Goal: Task Accomplishment & Management: Manage account settings

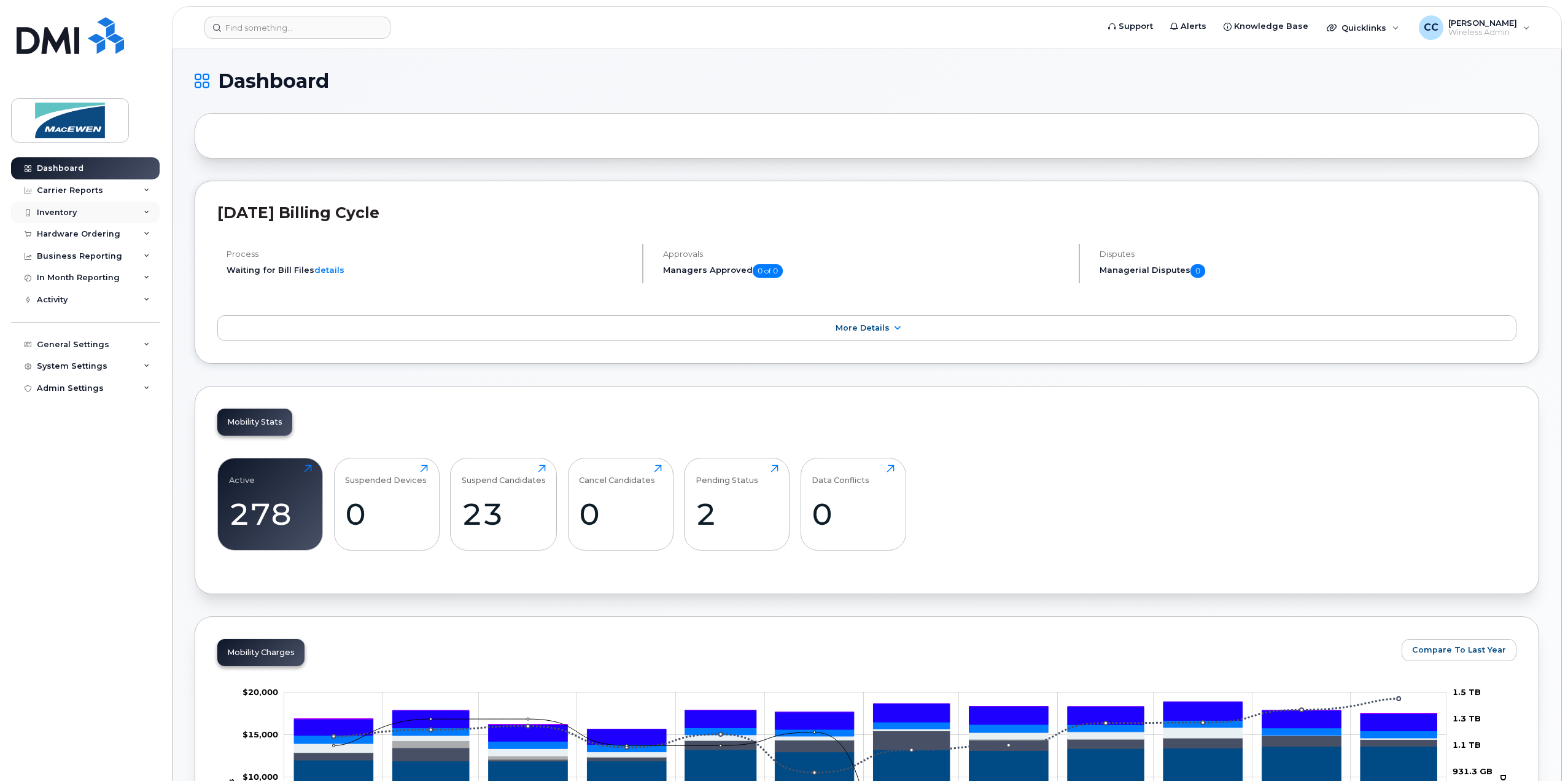
click at [52, 214] on div "Inventory" at bounding box center [57, 212] width 40 height 10
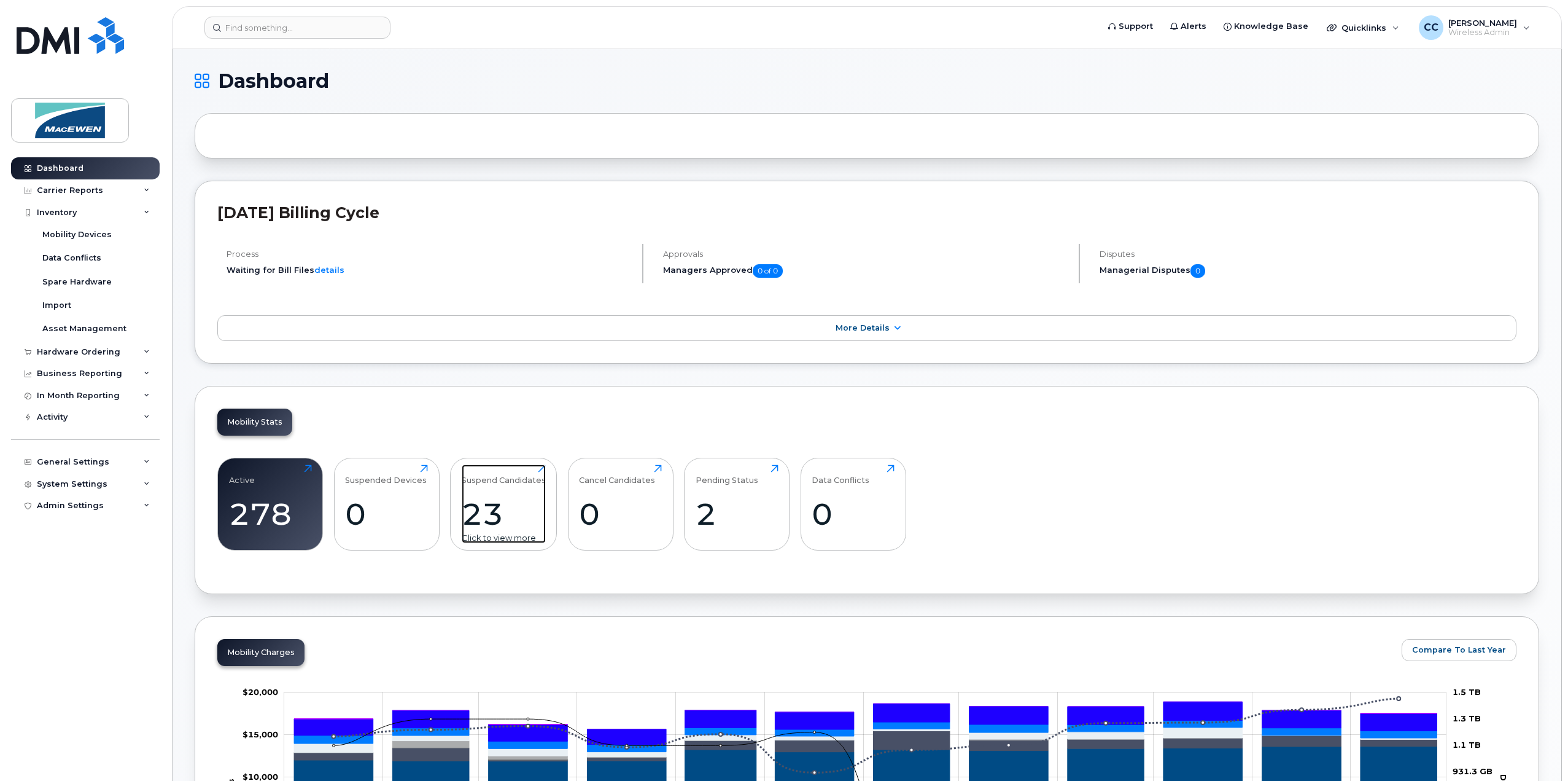
click at [473, 498] on div "23" at bounding box center [503, 514] width 84 height 36
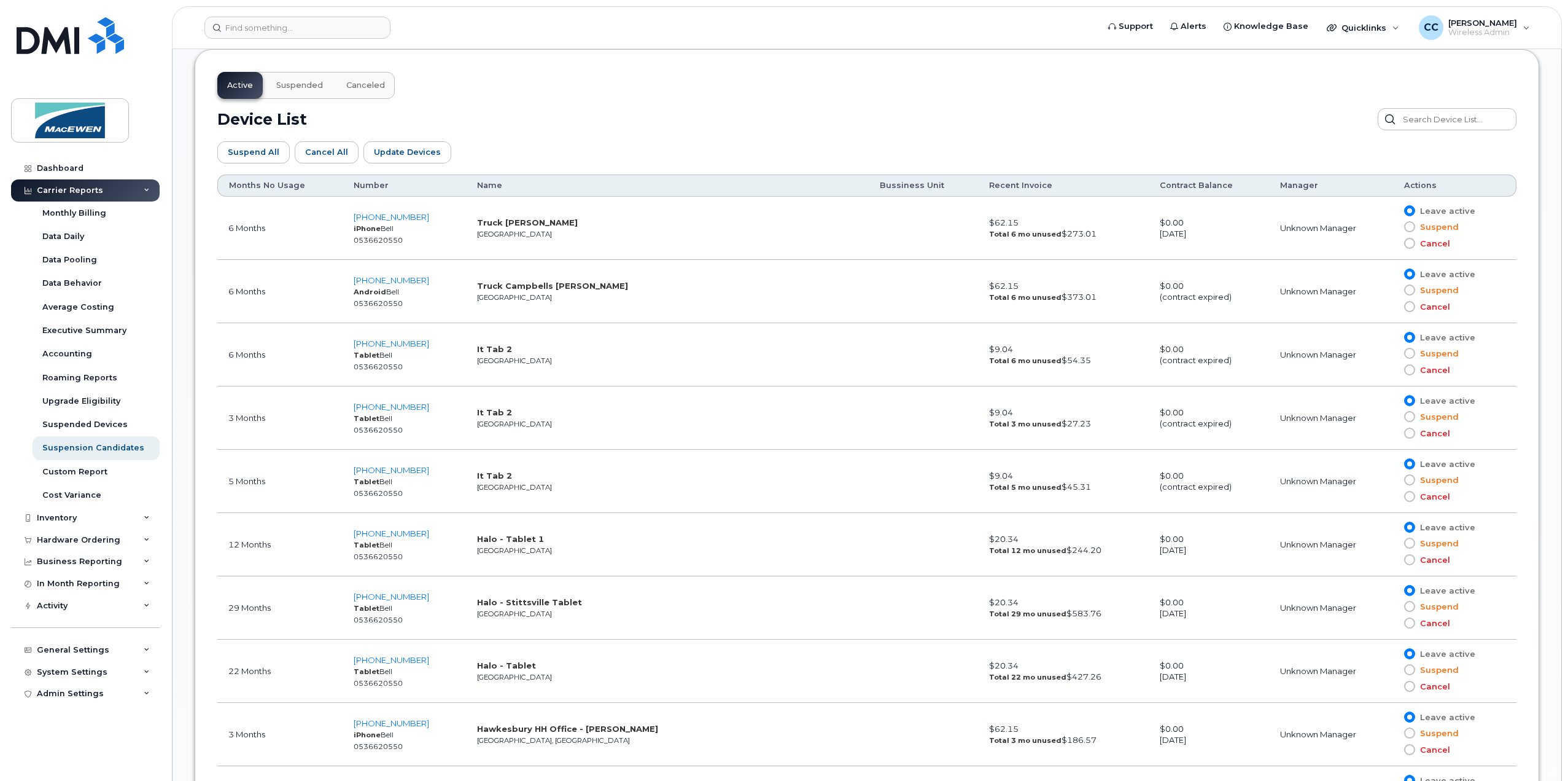
scroll to position [614, 0]
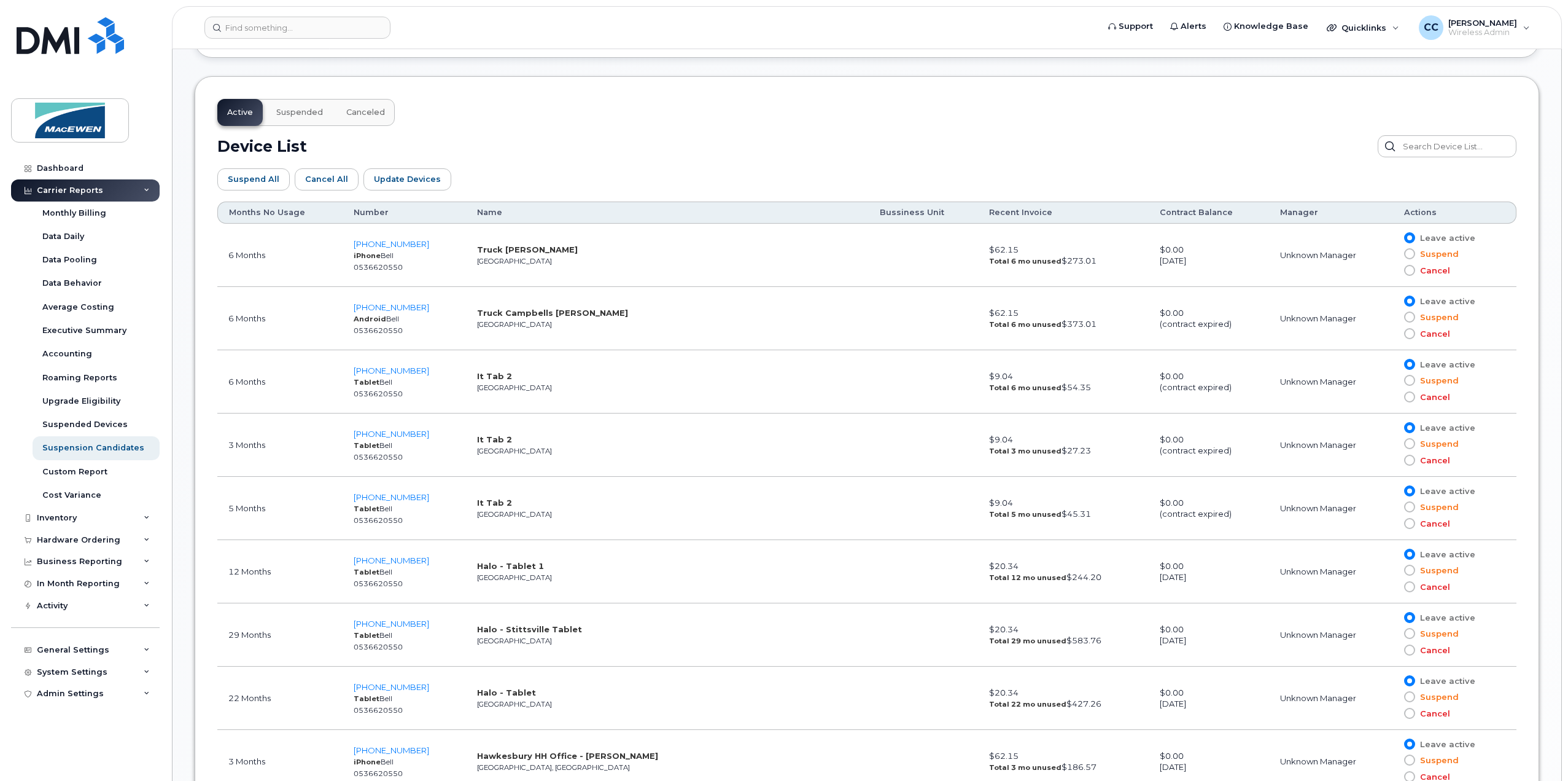
click at [259, 212] on th "Months No Usage" at bounding box center [280, 212] width 125 height 22
click at [283, 212] on th "Months No Usage" at bounding box center [280, 212] width 125 height 22
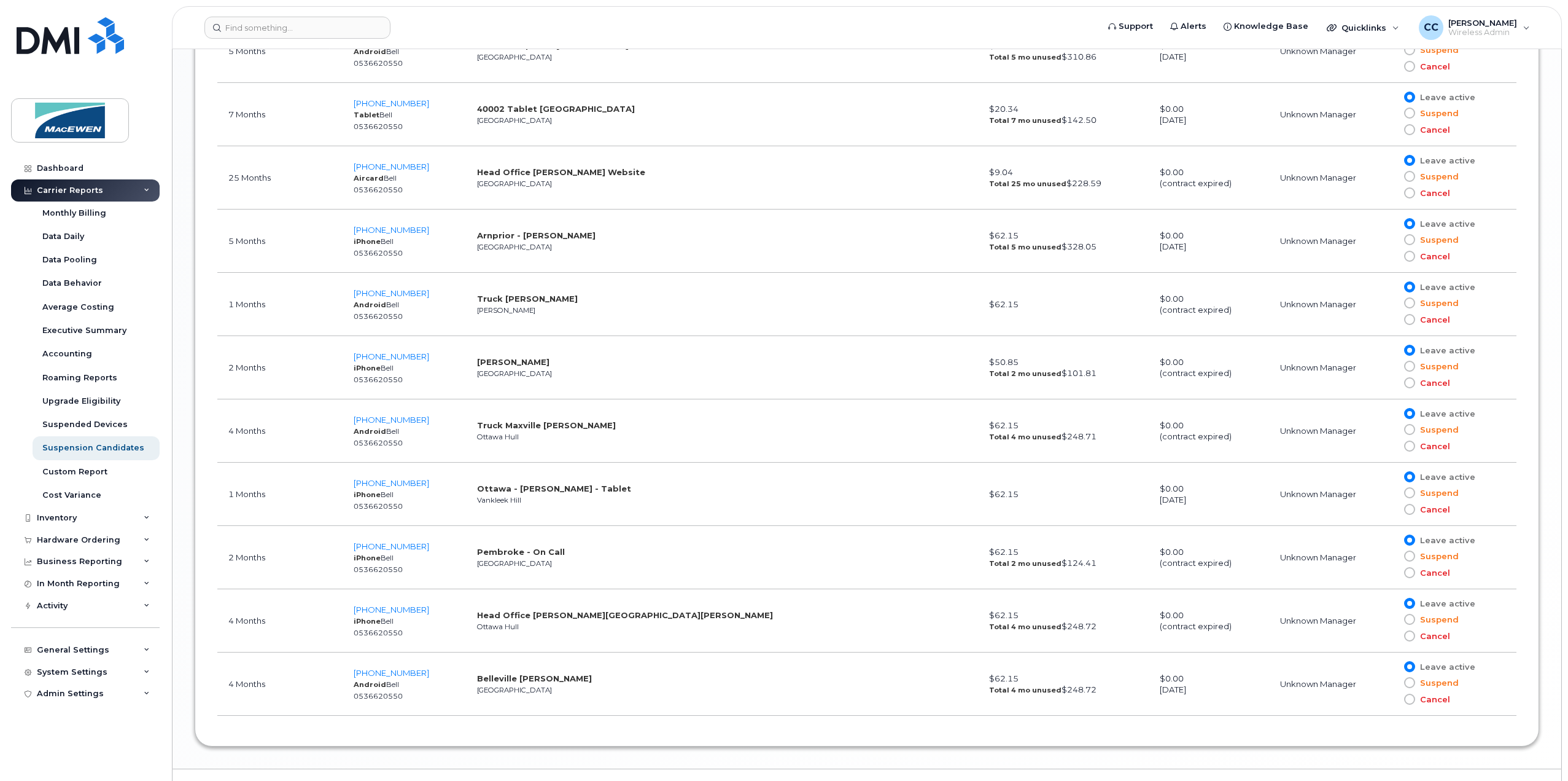
scroll to position [1597, 0]
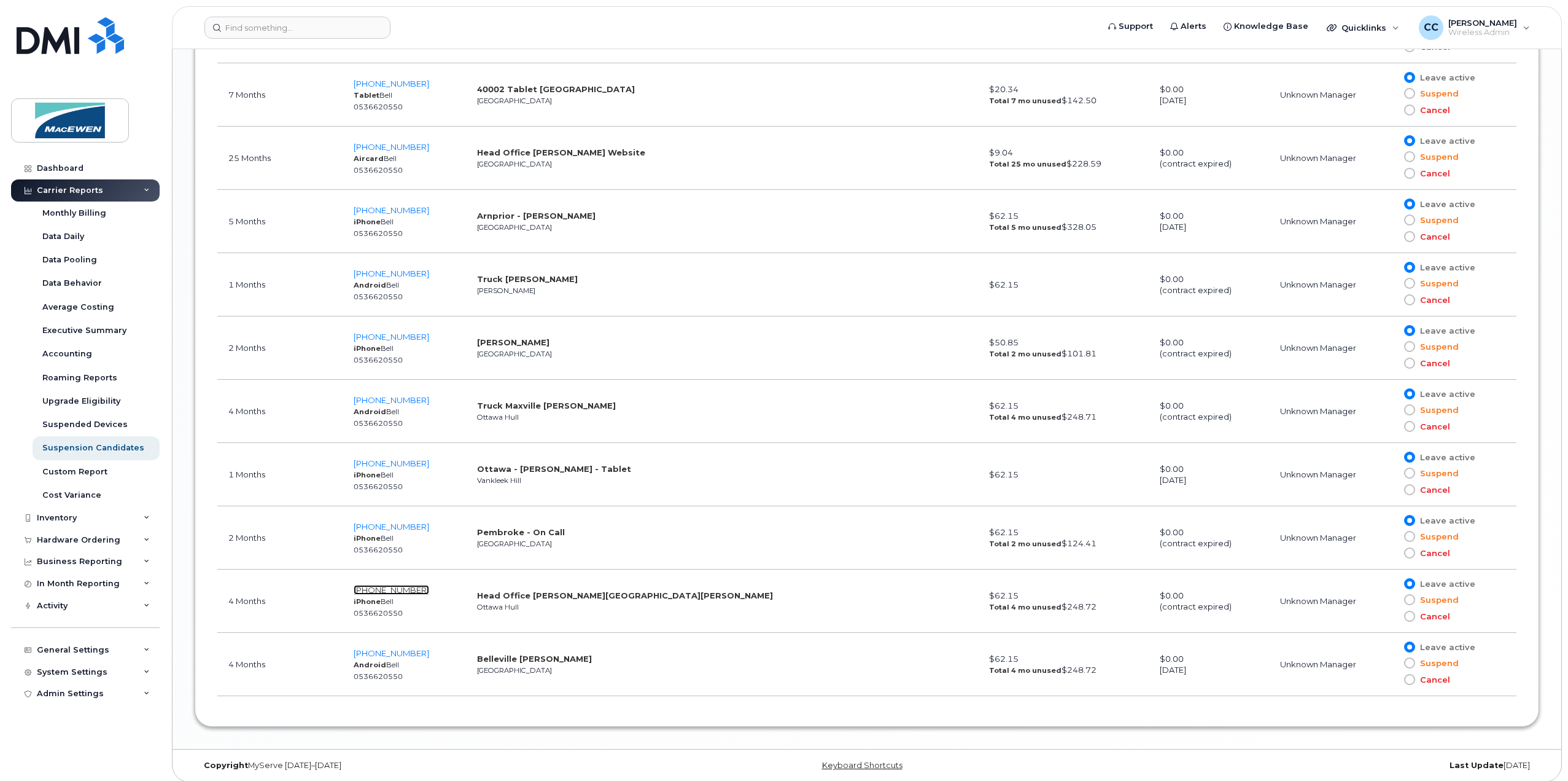
click at [389, 586] on span "613-913-3154" at bounding box center [392, 590] width 76 height 10
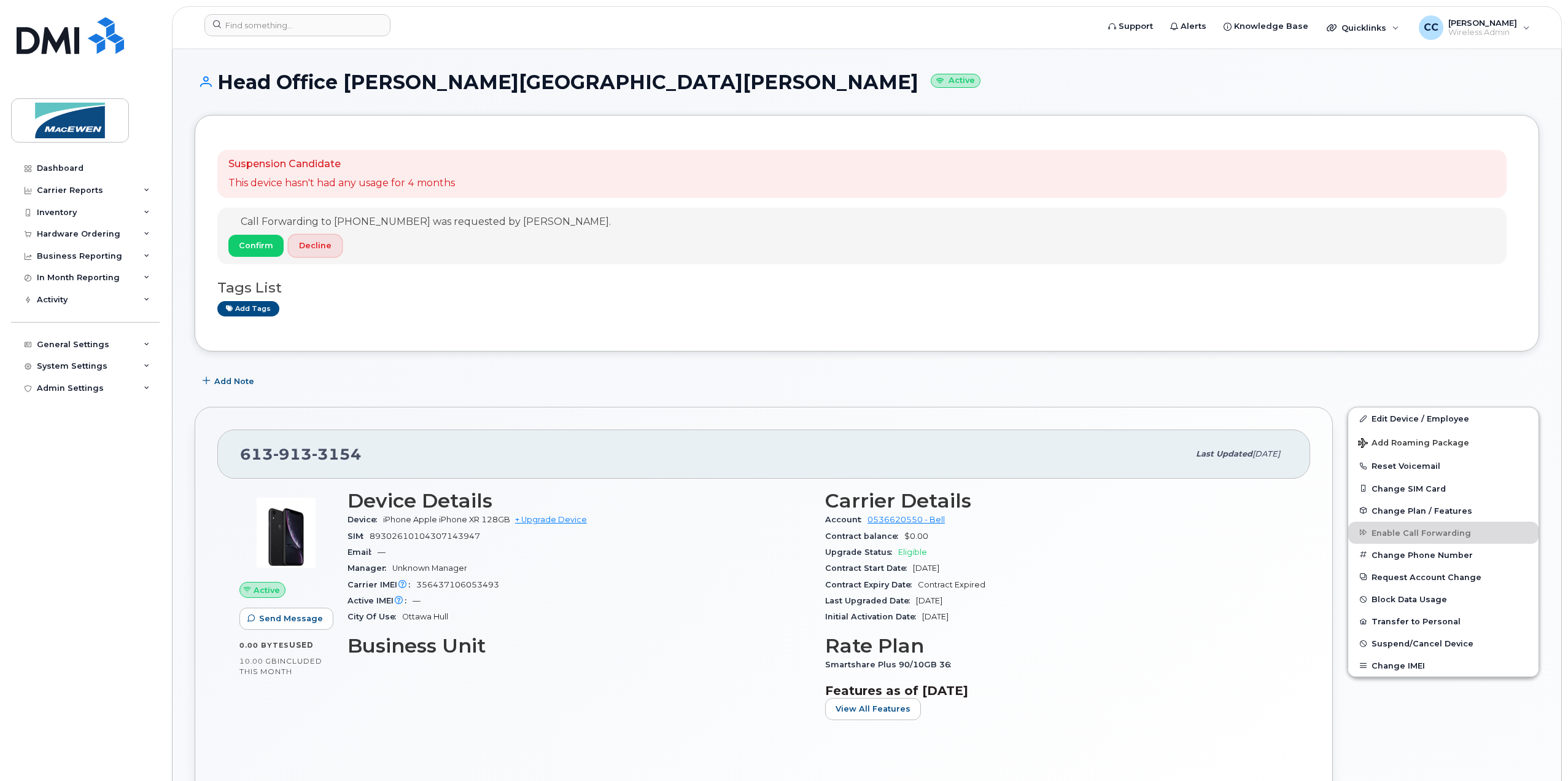
click at [300, 253] on button "Decline" at bounding box center [315, 245] width 53 height 22
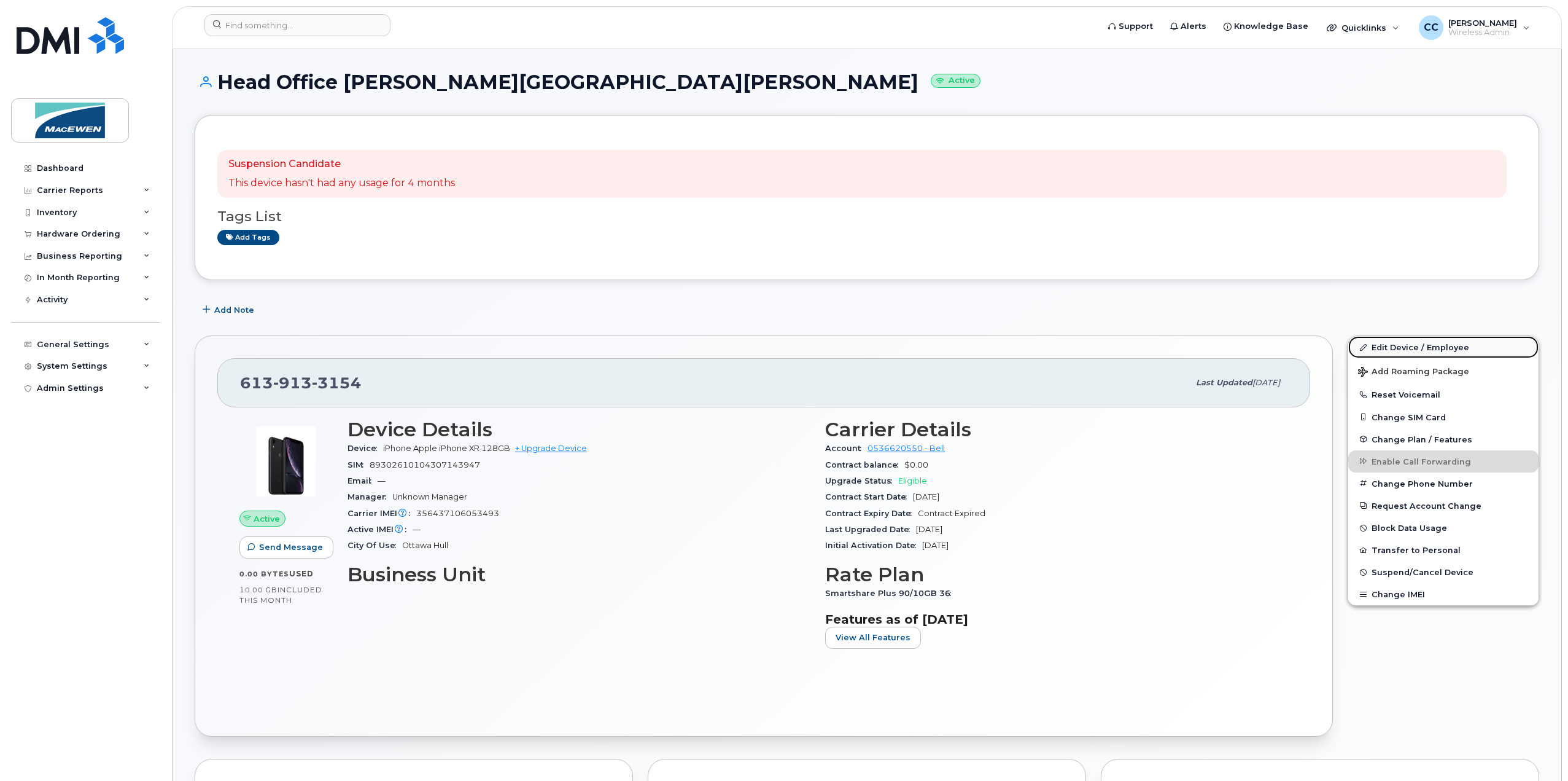
click at [1381, 343] on link "Edit Device / Employee" at bounding box center [1443, 346] width 190 height 22
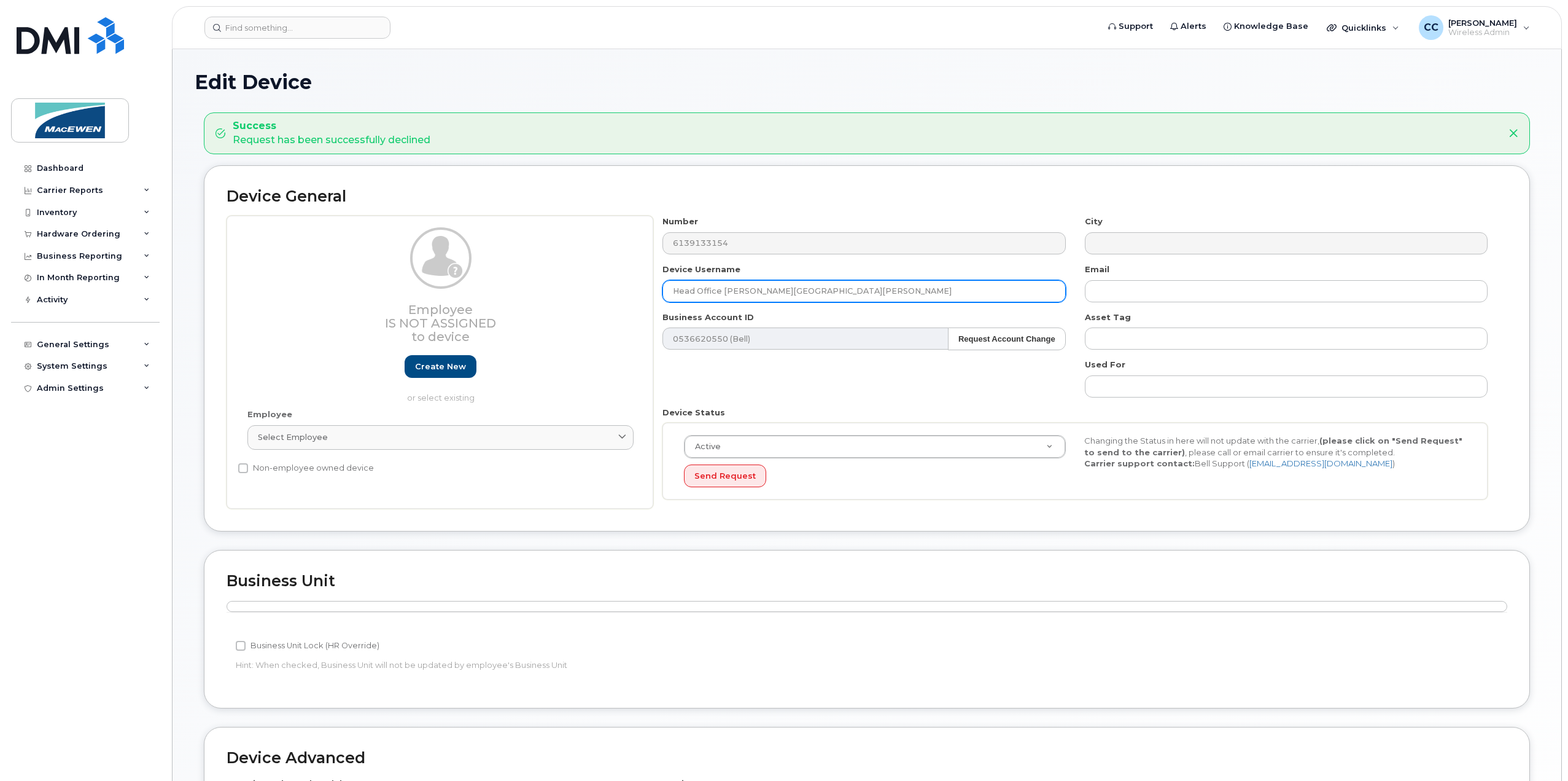
click at [792, 287] on input "Head Office [PERSON_NAME][GEOGRAPHIC_DATA][PERSON_NAME]" at bounding box center [864, 291] width 403 height 22
drag, startPoint x: 798, startPoint y: 290, endPoint x: 596, endPoint y: 292, distance: 202.0
click at [596, 292] on div "Employee Is not assigned to device Create new or select existing Employee Selec…" at bounding box center [866, 362] width 1281 height 293
paste input "Joe Bennett"
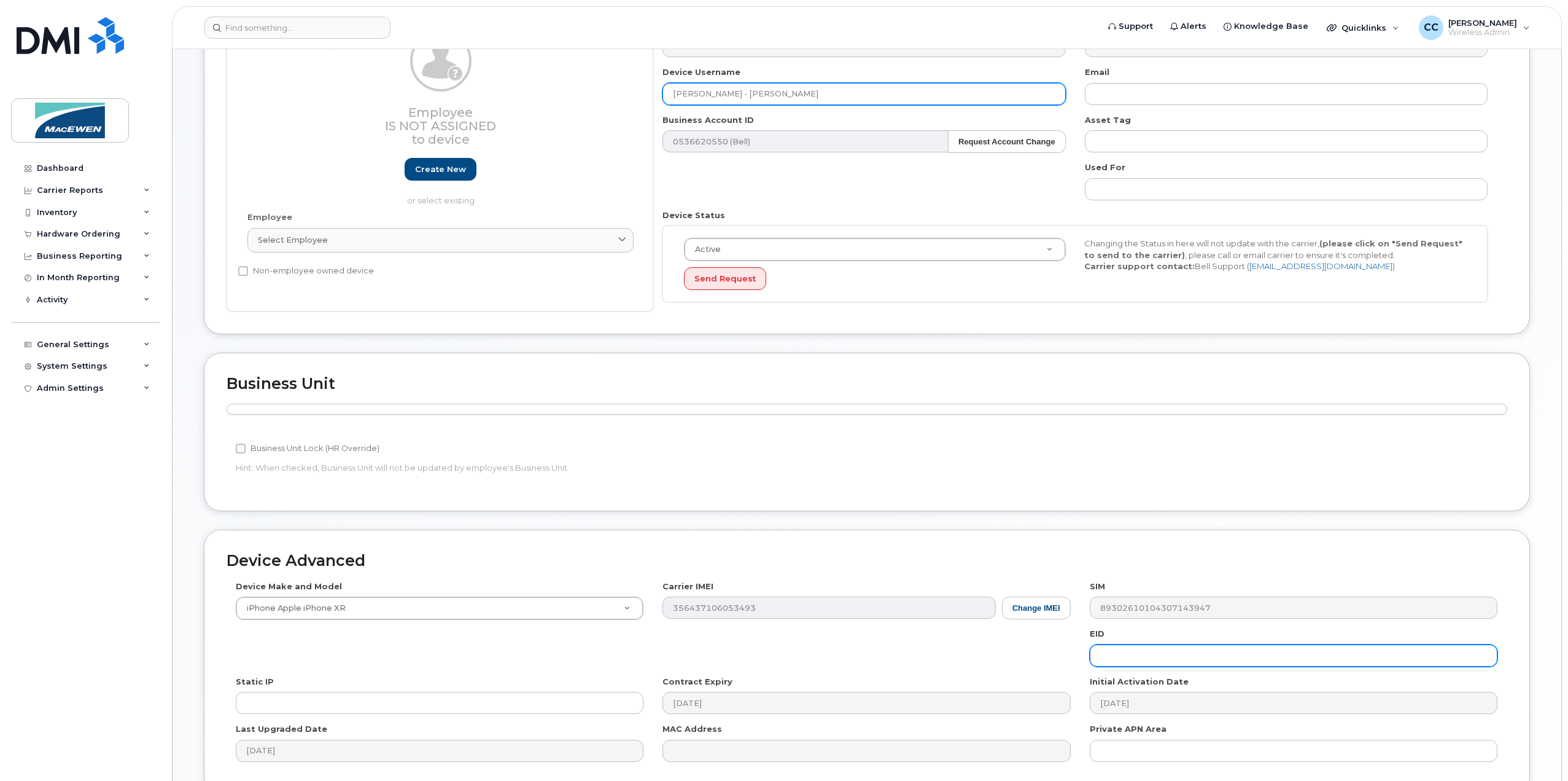
scroll to position [307, 0]
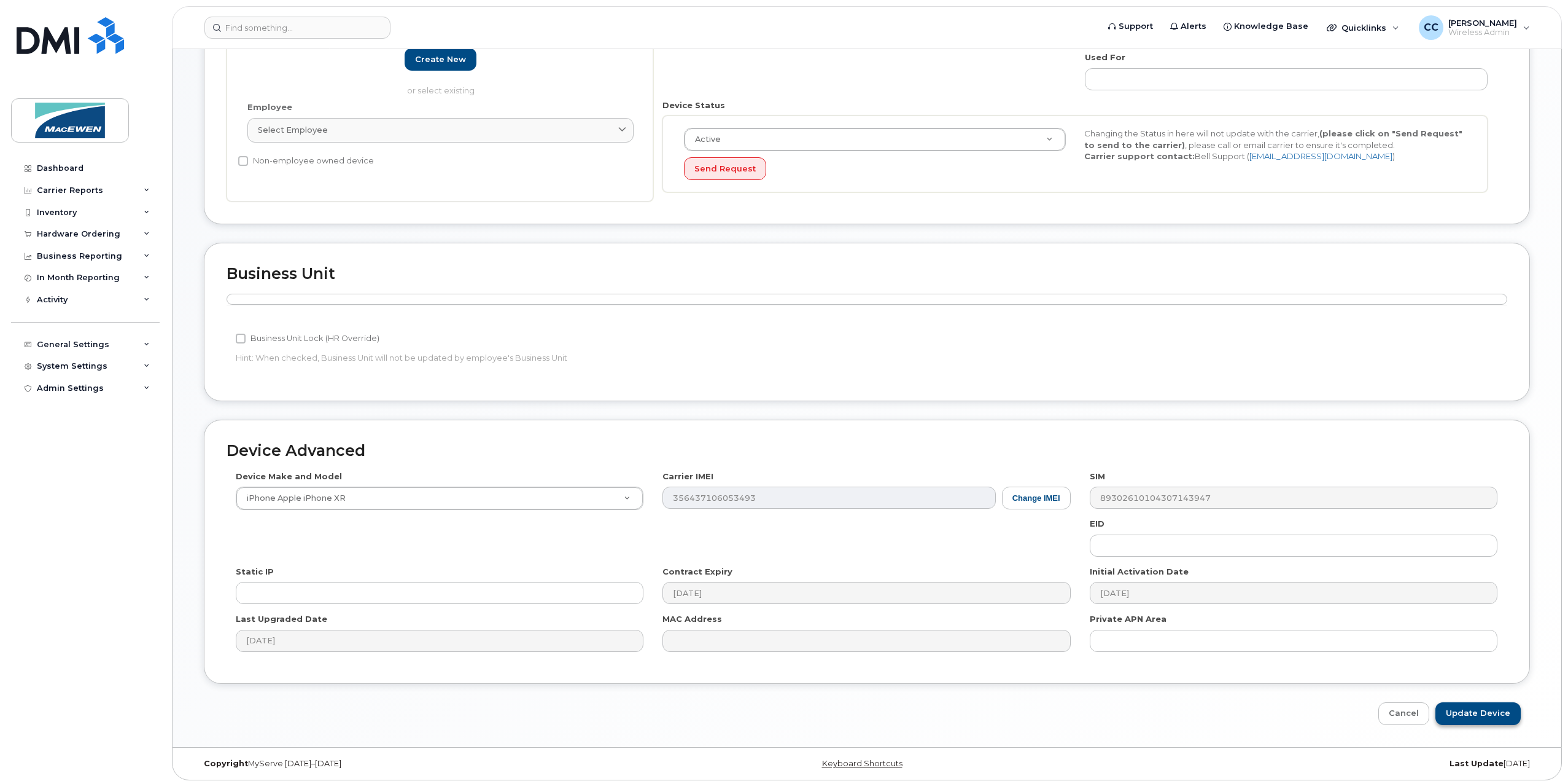
type input "Milton - Joe Bennett"
click at [1493, 714] on input "Update Device" at bounding box center [1478, 714] width 86 height 23
type input "Saving..."
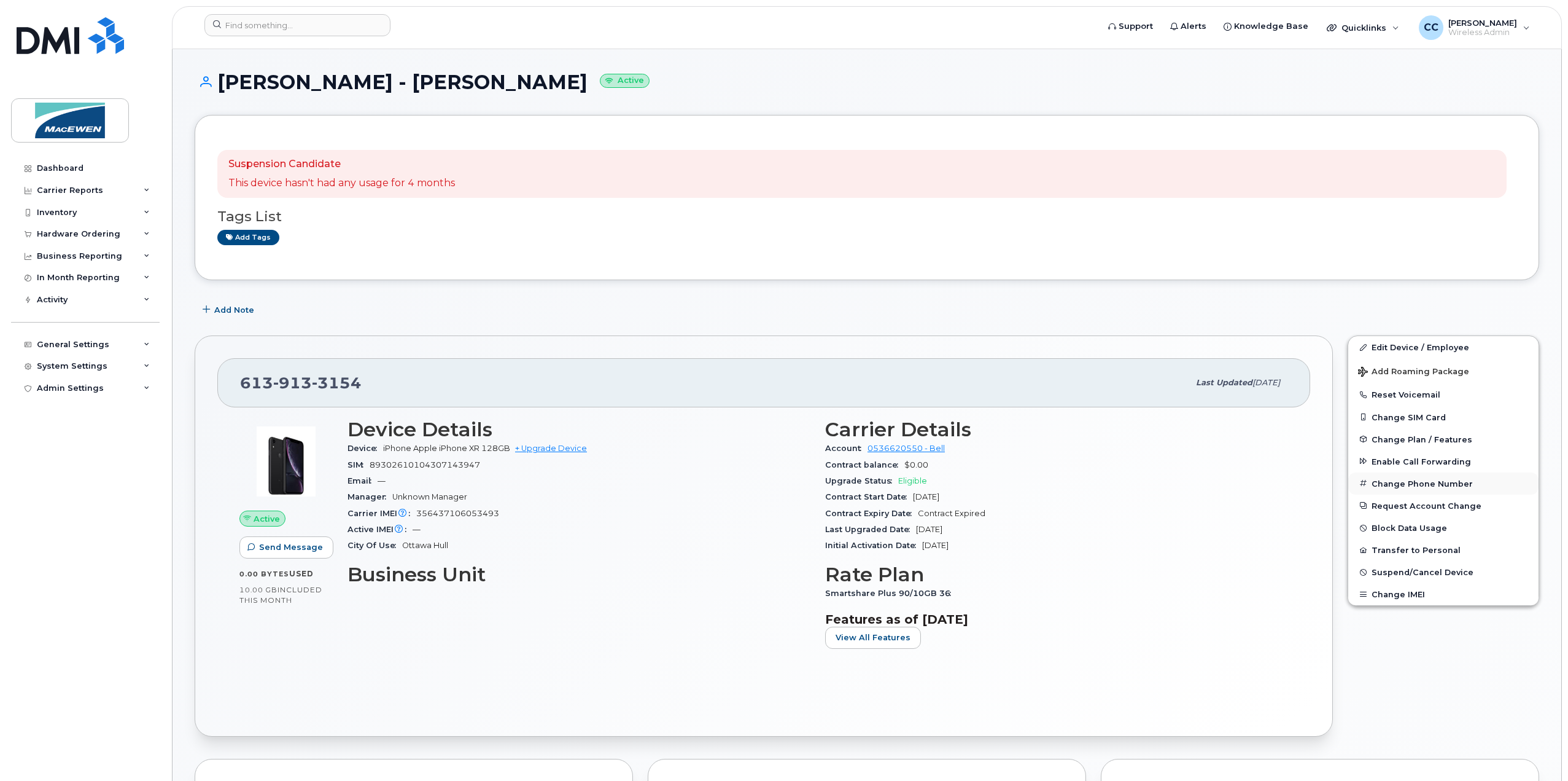
click at [1418, 483] on button "Change Phone Number" at bounding box center [1443, 483] width 190 height 22
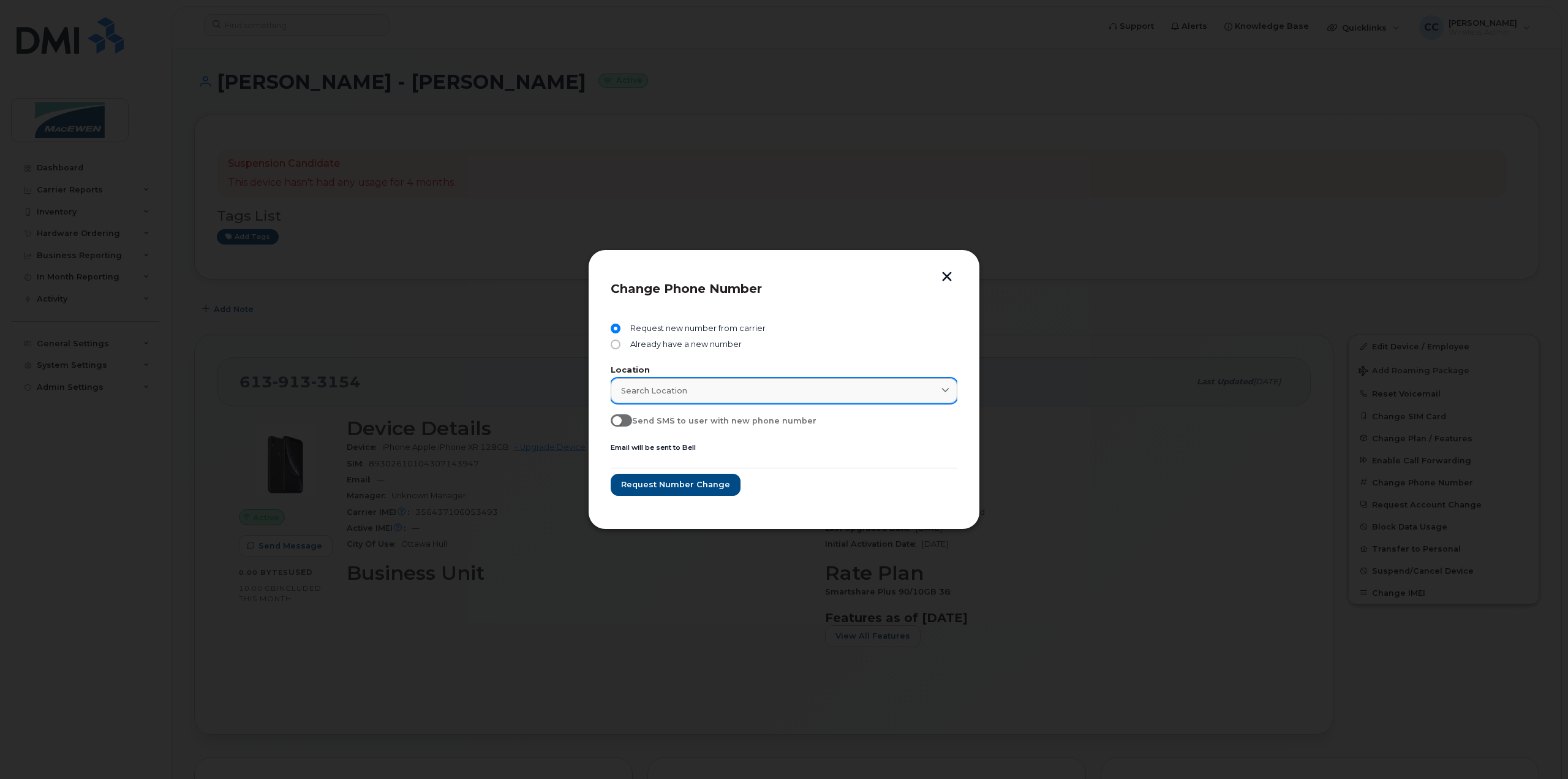
click at [775, 387] on div "Search location" at bounding box center [784, 391] width 326 height 11
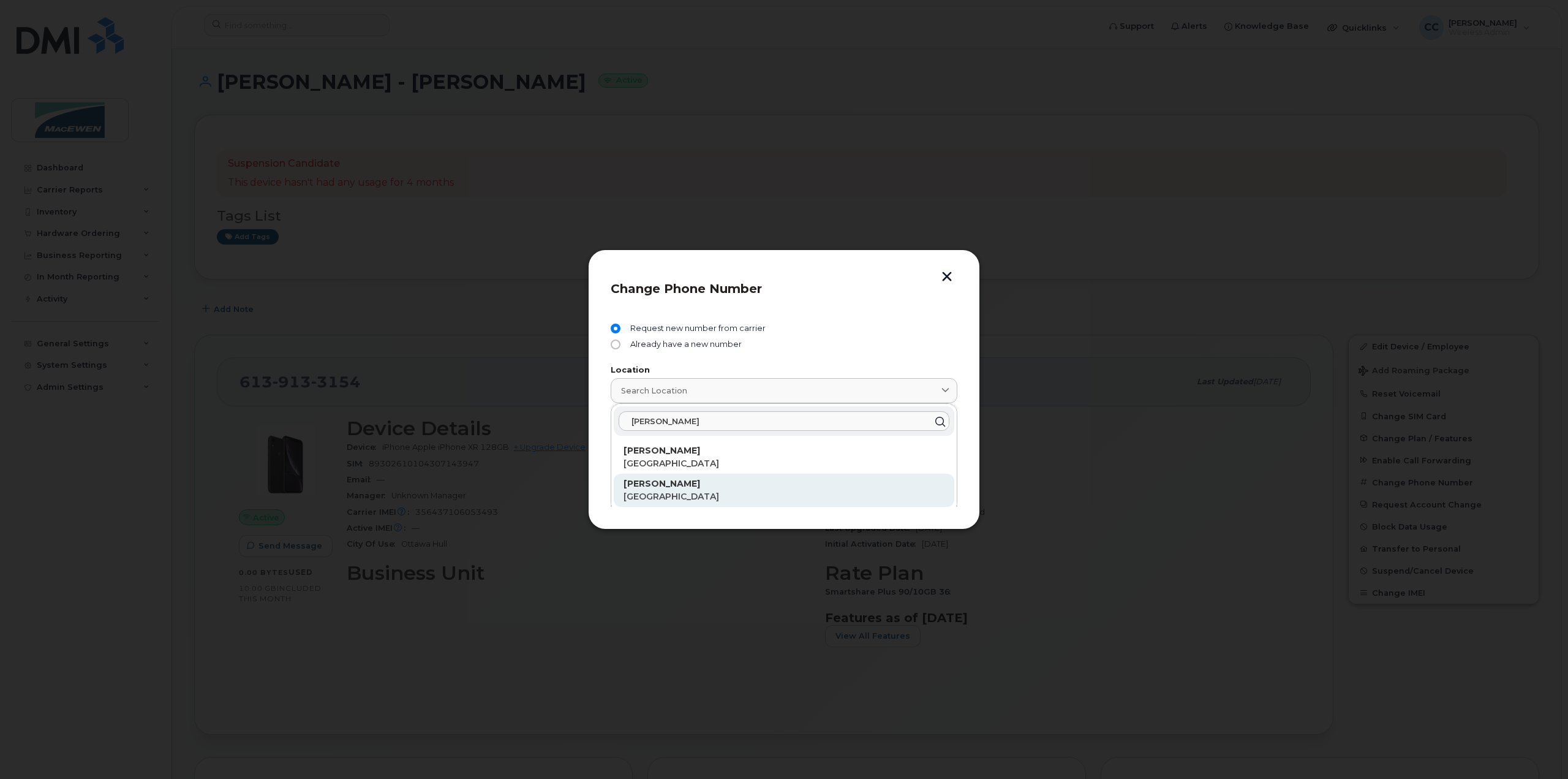
type input "[PERSON_NAME]"
click at [645, 486] on strong "[PERSON_NAME]" at bounding box center [661, 483] width 76 height 11
type input "[PERSON_NAME]"
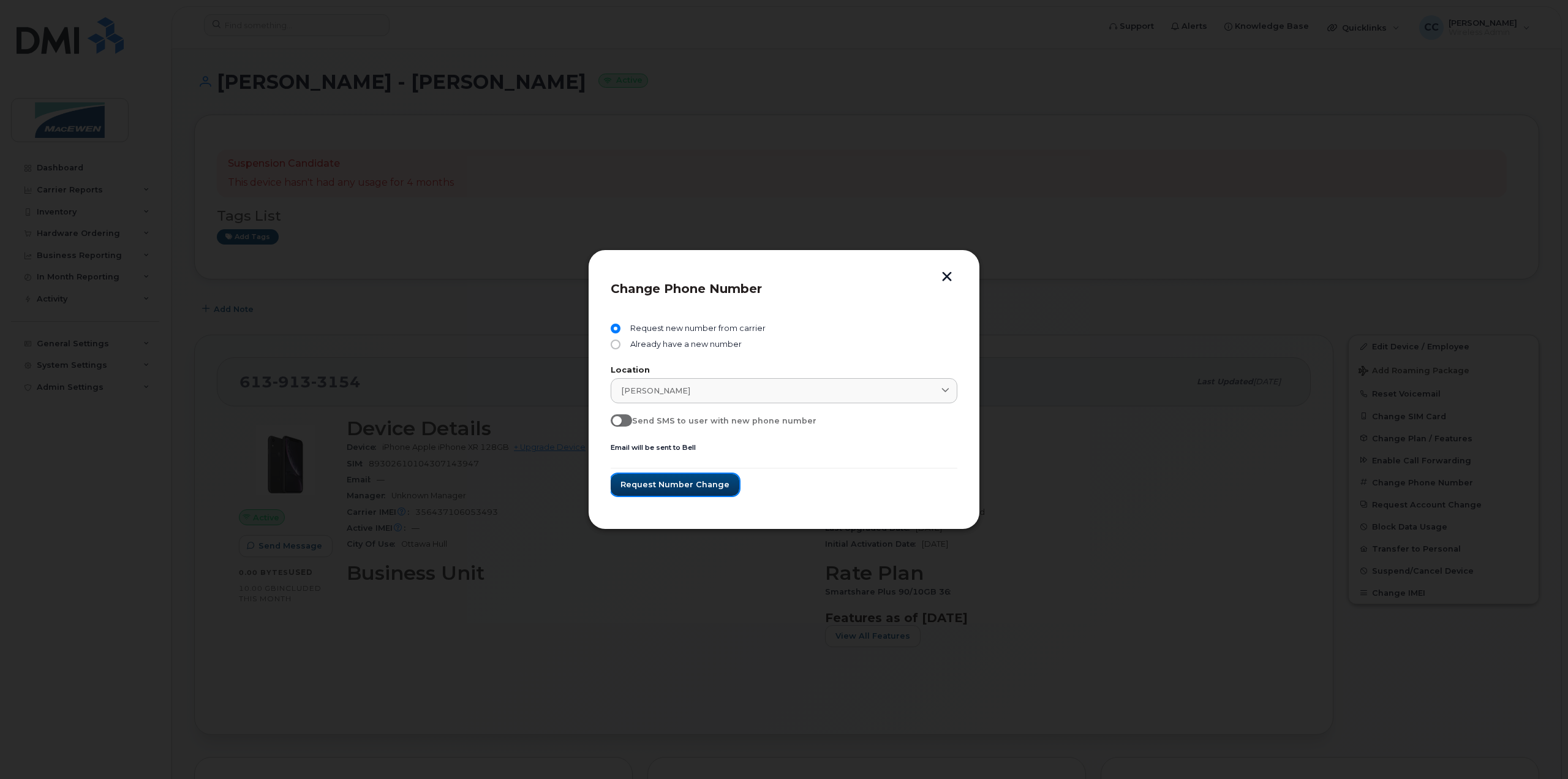
click at [645, 486] on span "Request number change" at bounding box center [674, 484] width 109 height 11
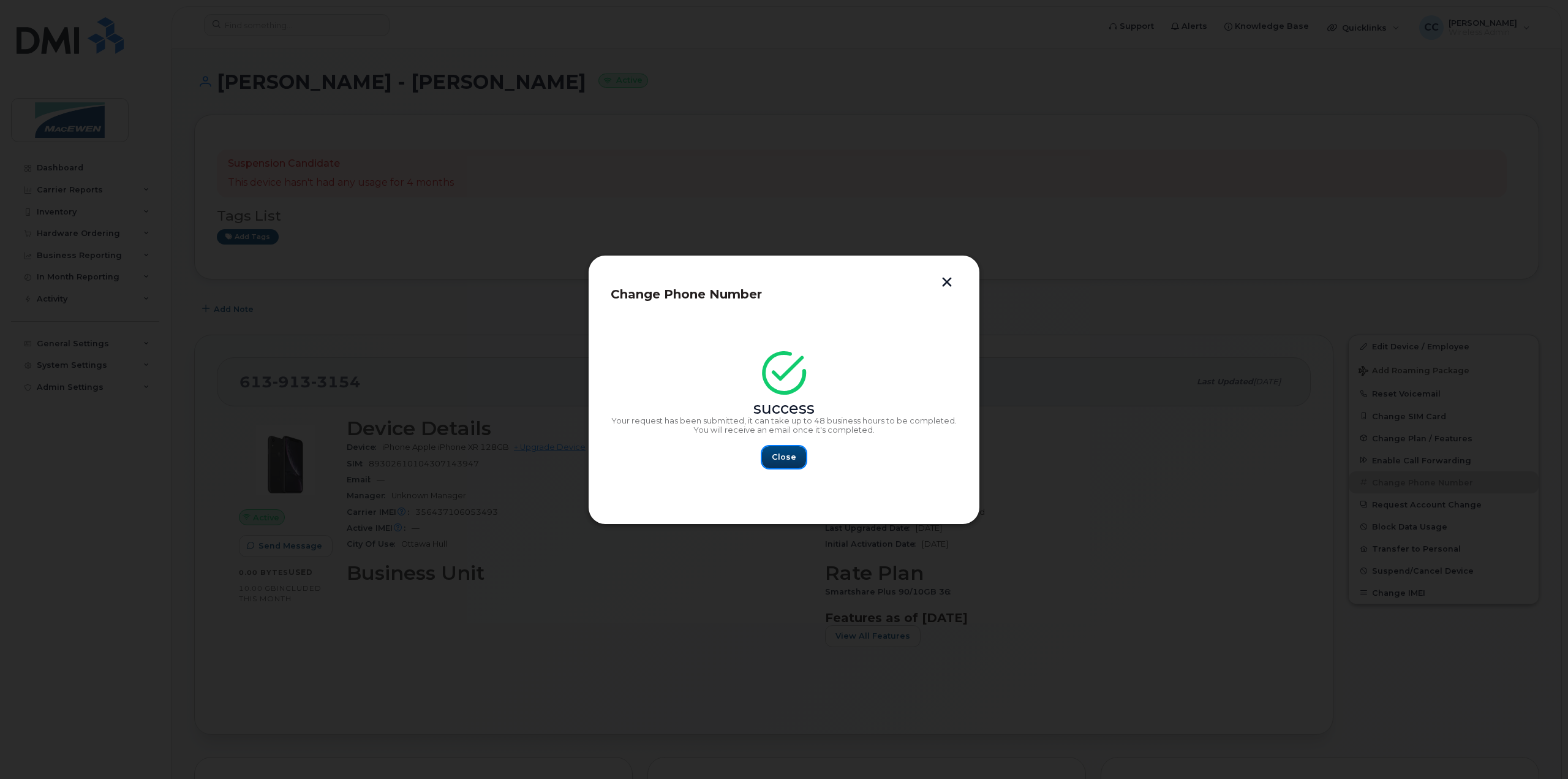
click at [793, 456] on span "Close" at bounding box center [784, 456] width 25 height 11
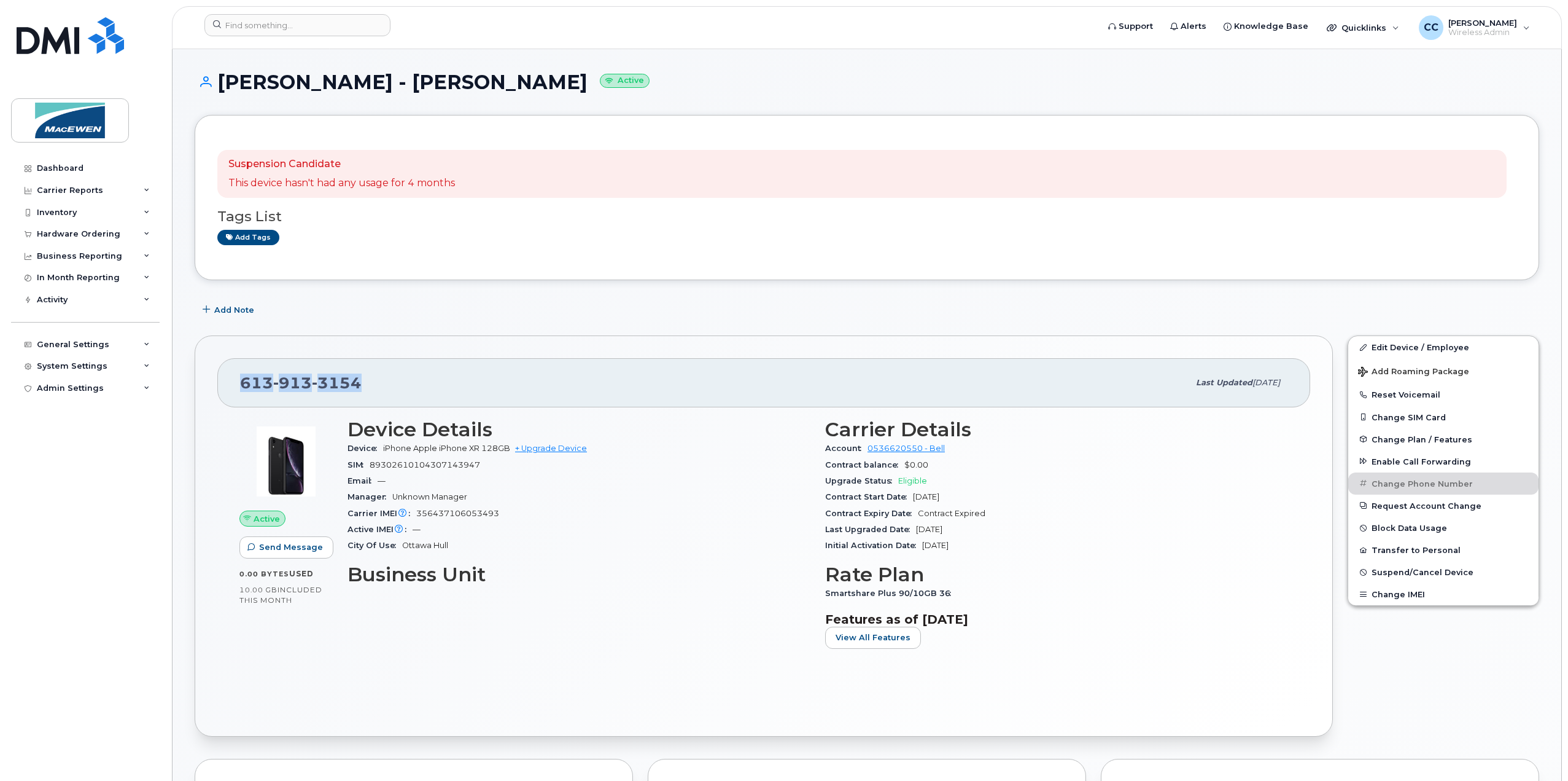
drag, startPoint x: 362, startPoint y: 380, endPoint x: 242, endPoint y: 388, distance: 120.3
click at [242, 388] on div "[PHONE_NUMBER]" at bounding box center [714, 382] width 949 height 26
copy span "[PHONE_NUMBER]"
